Goal: Task Accomplishment & Management: Use online tool/utility

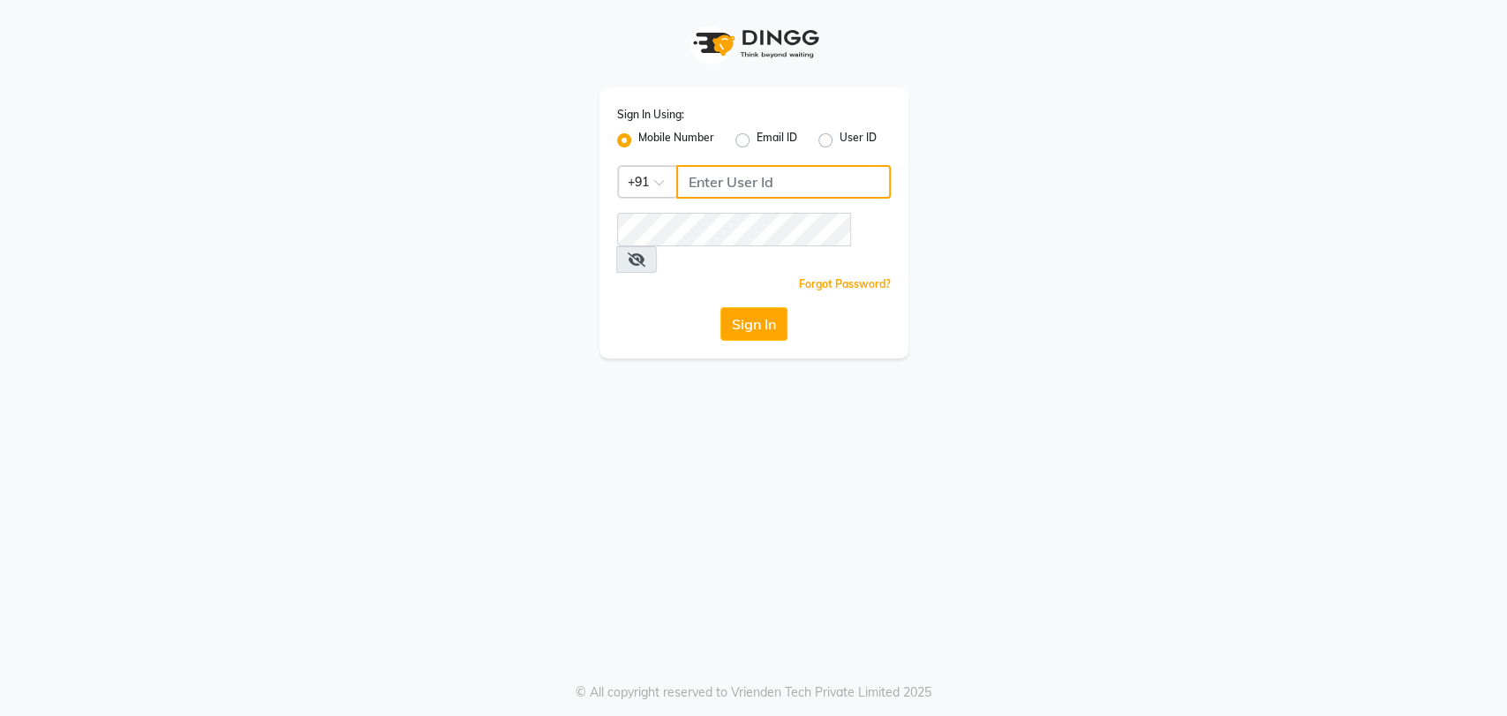
click at [793, 179] on input "Username" at bounding box center [783, 182] width 215 height 34
click at [786, 178] on input "Username" at bounding box center [783, 182] width 215 height 34
